Goal: Find contact information: Find contact information

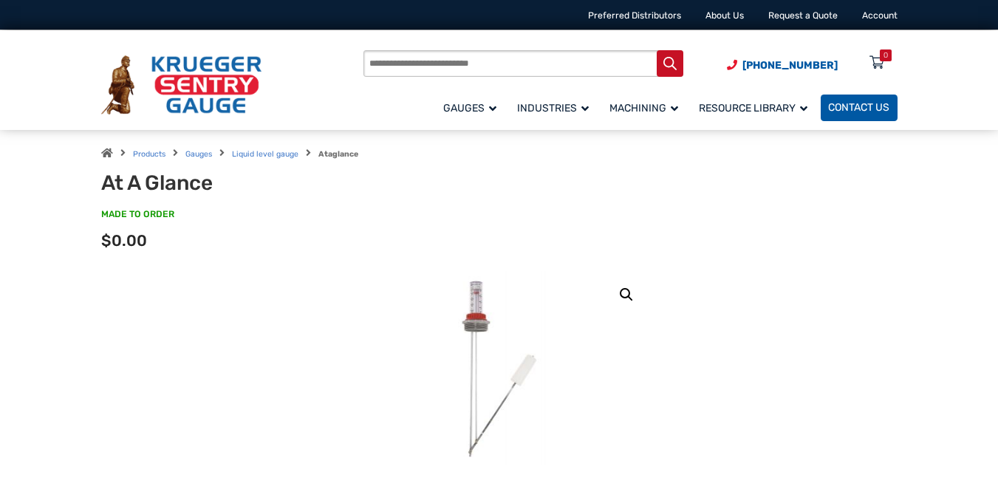
click at [862, 112] on span "Contact Us" at bounding box center [858, 108] width 61 height 13
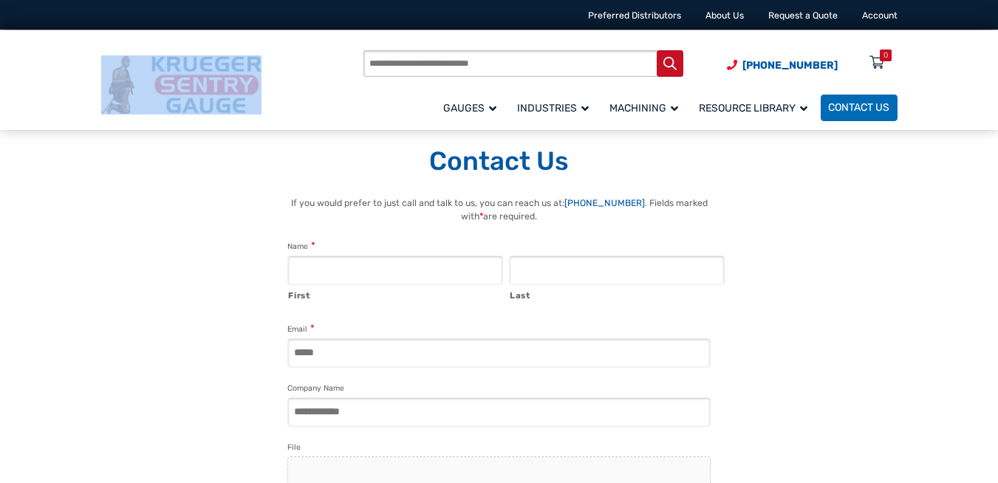
drag, startPoint x: 270, startPoint y: 109, endPoint x: 171, endPoint y: 62, distance: 109.3
click at [171, 62] on div "Products search [PHONE_NUMBER] Menu 0 Menu Account [GEOGRAPHIC_DATA] Liquid Lev…" at bounding box center [499, 85] width 796 height 76
copy link
